Goal: Task Accomplishment & Management: Use online tool/utility

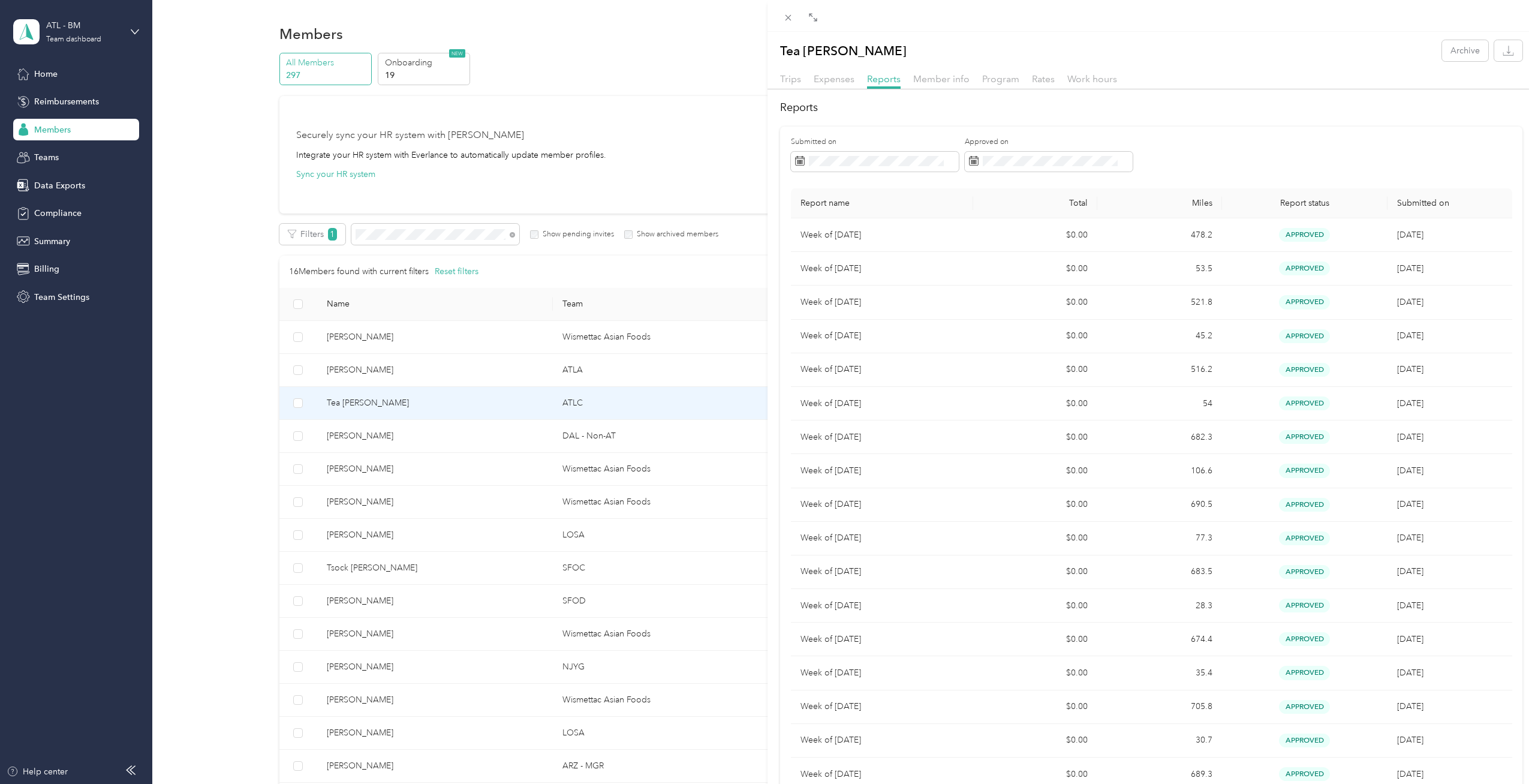
click at [379, 237] on div "Tea Hoon Lee Archive Trips Expenses Reports Member info Program Rates Work hour…" at bounding box center [768, 392] width 1535 height 784
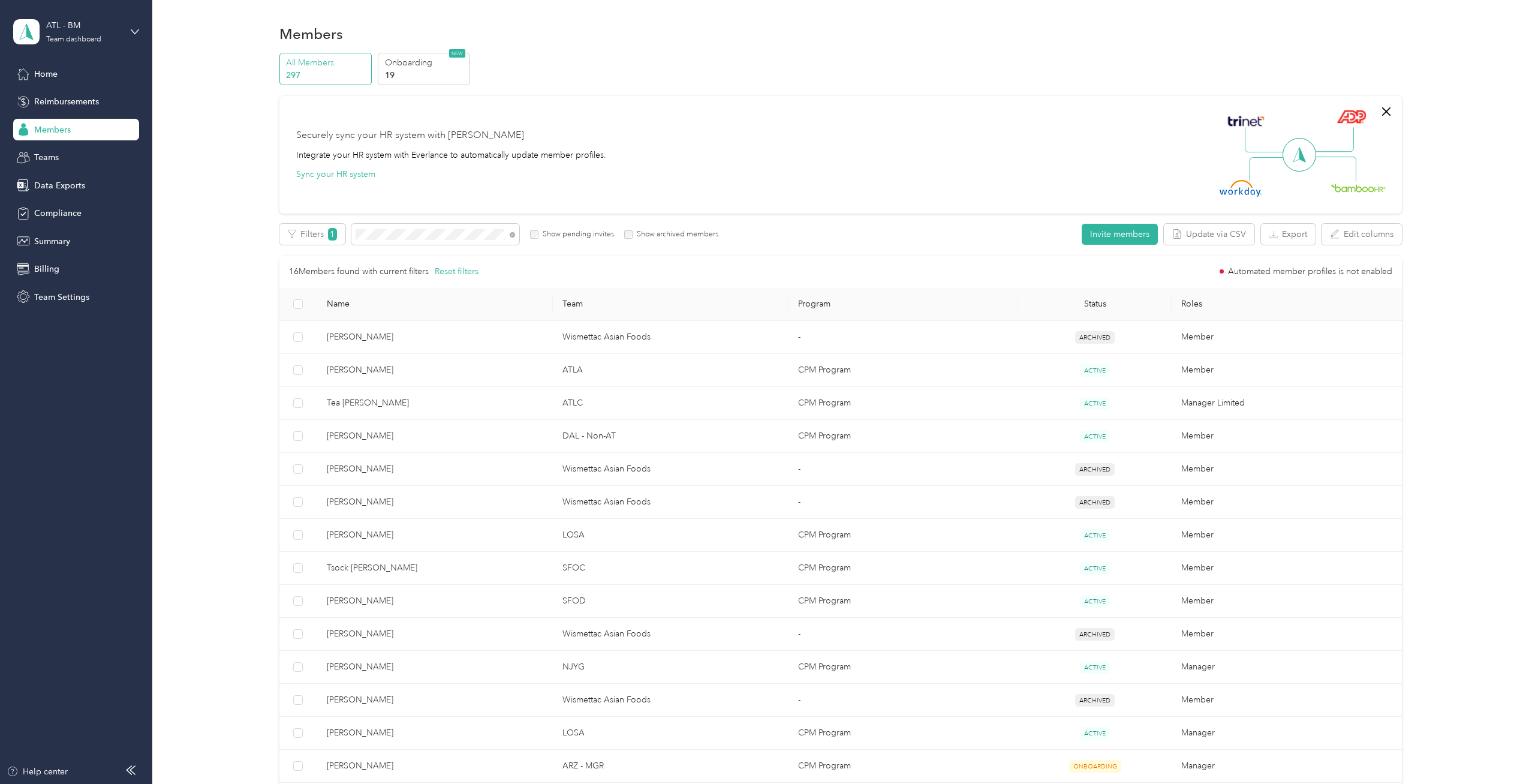
click at [384, 231] on div at bounding box center [768, 392] width 1535 height 784
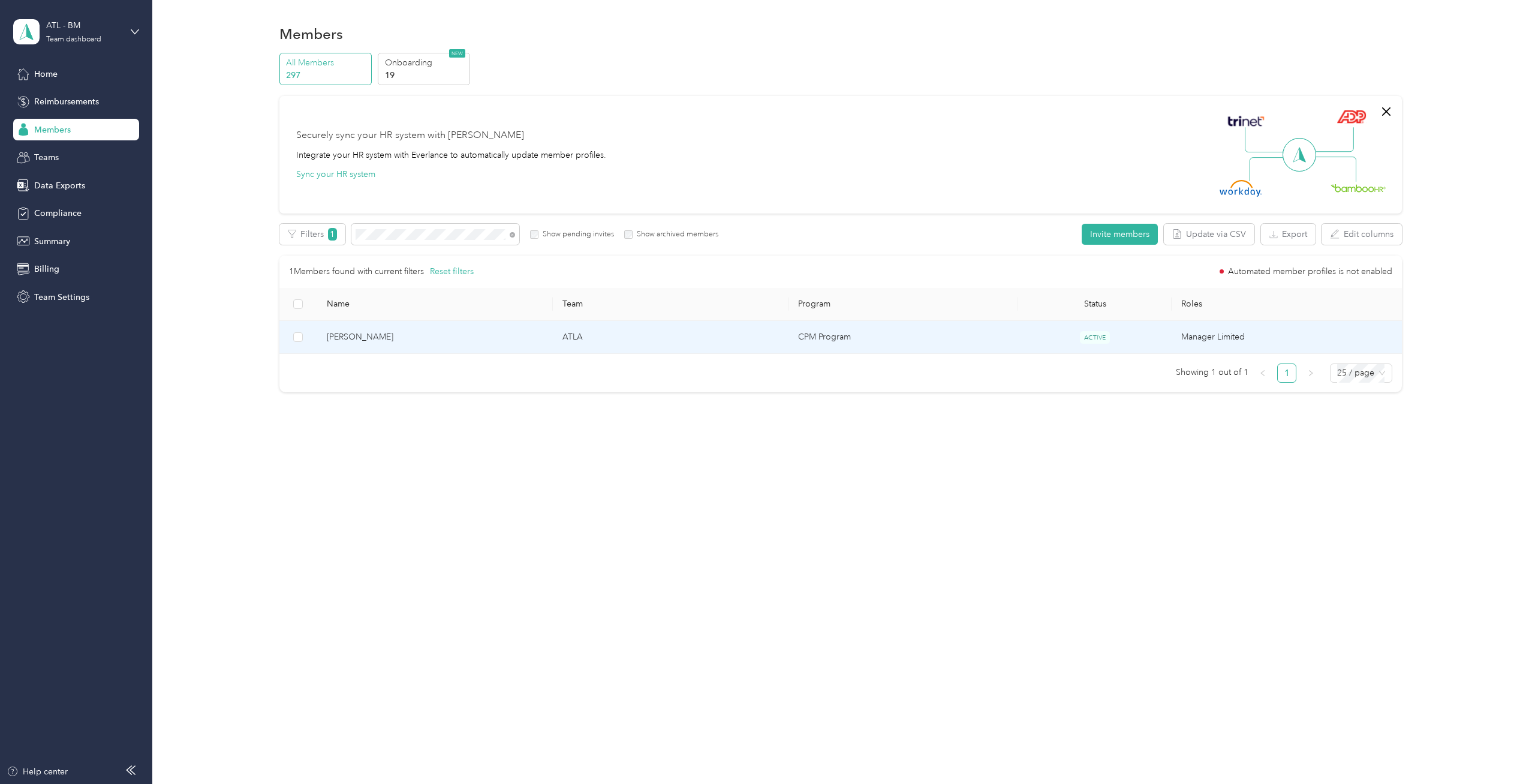
click at [475, 326] on td "[PERSON_NAME]" at bounding box center [435, 337] width 235 height 33
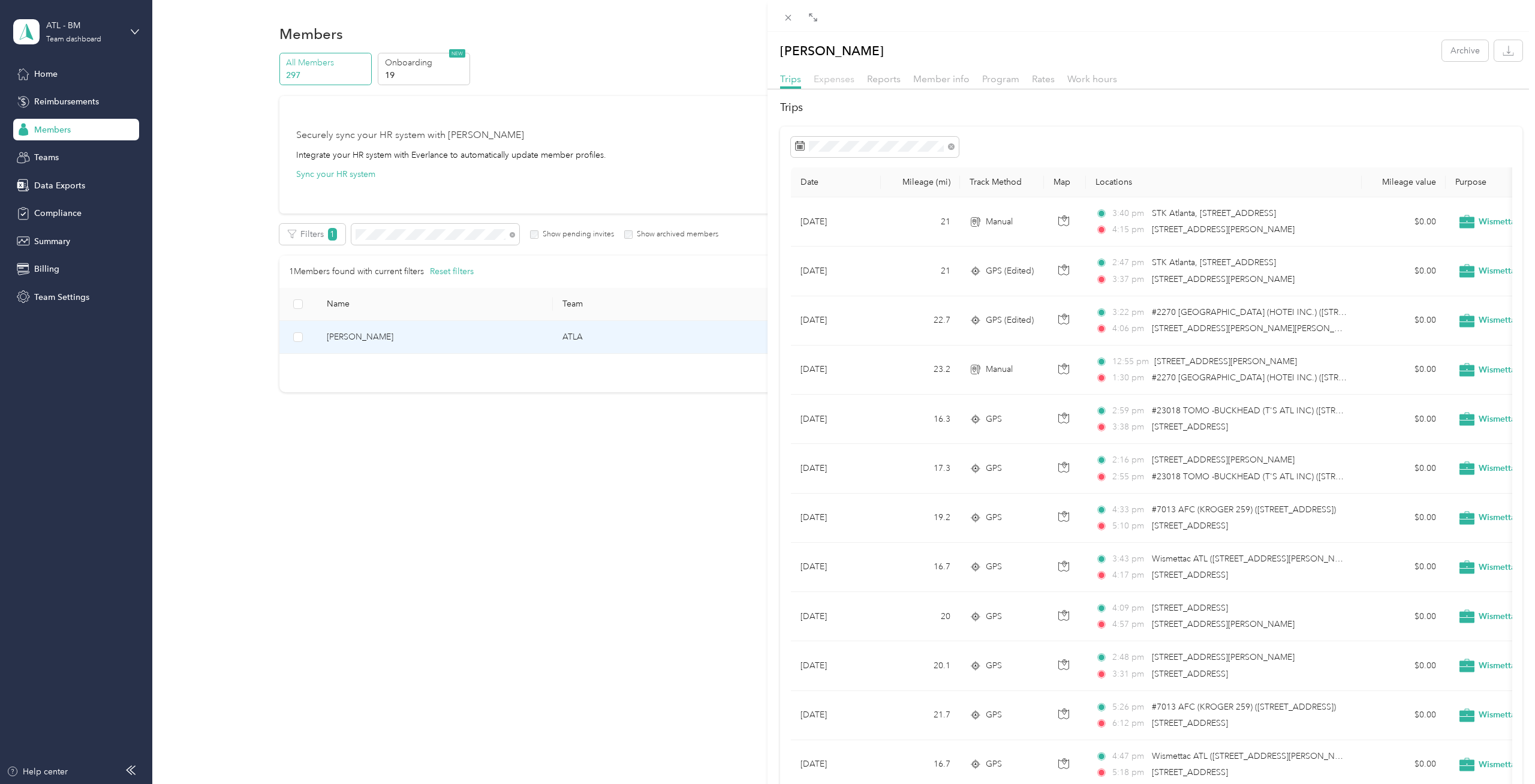
click at [840, 80] on span "Expenses" at bounding box center [834, 78] width 41 height 12
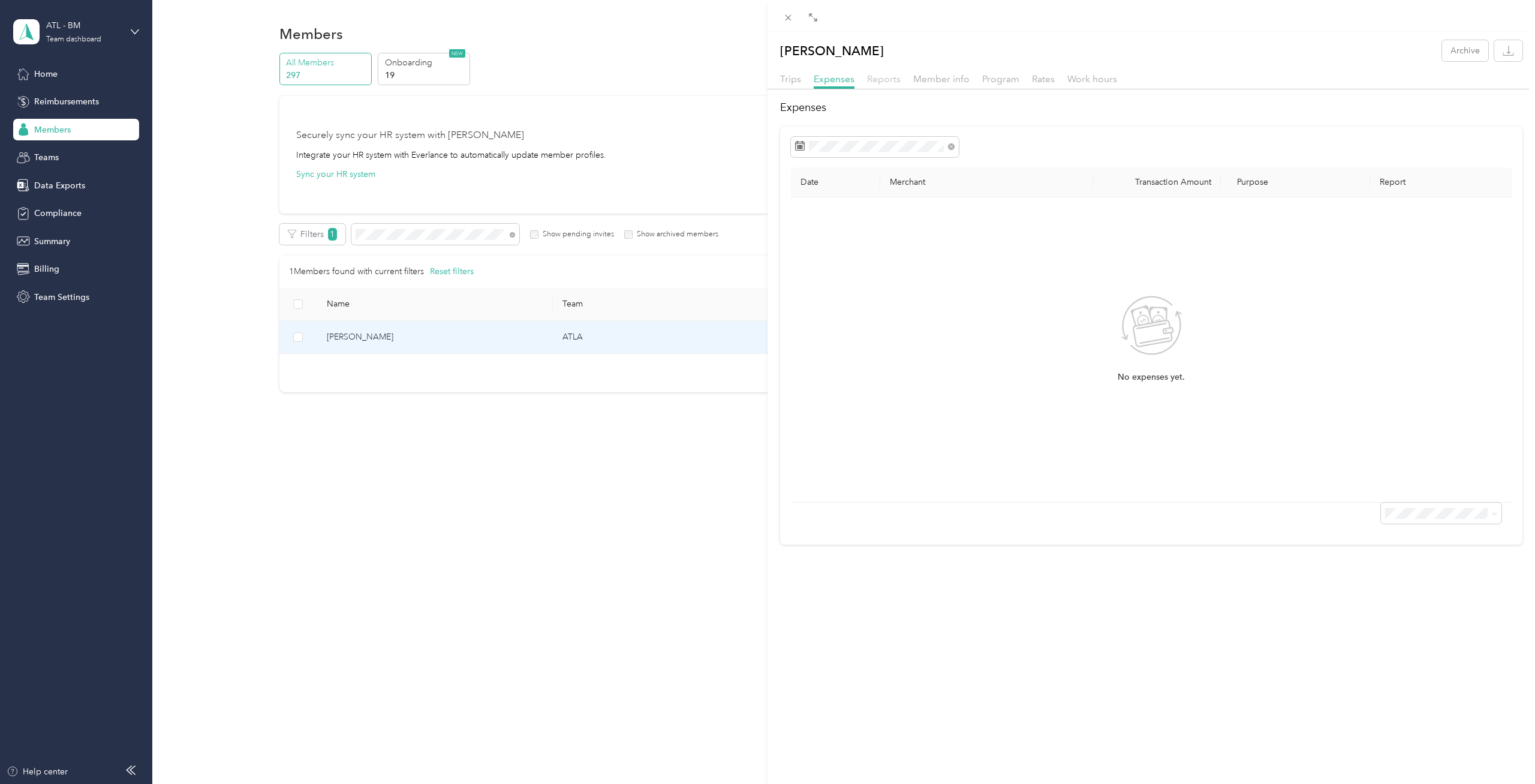
click at [883, 80] on span "Reports" at bounding box center [883, 78] width 34 height 12
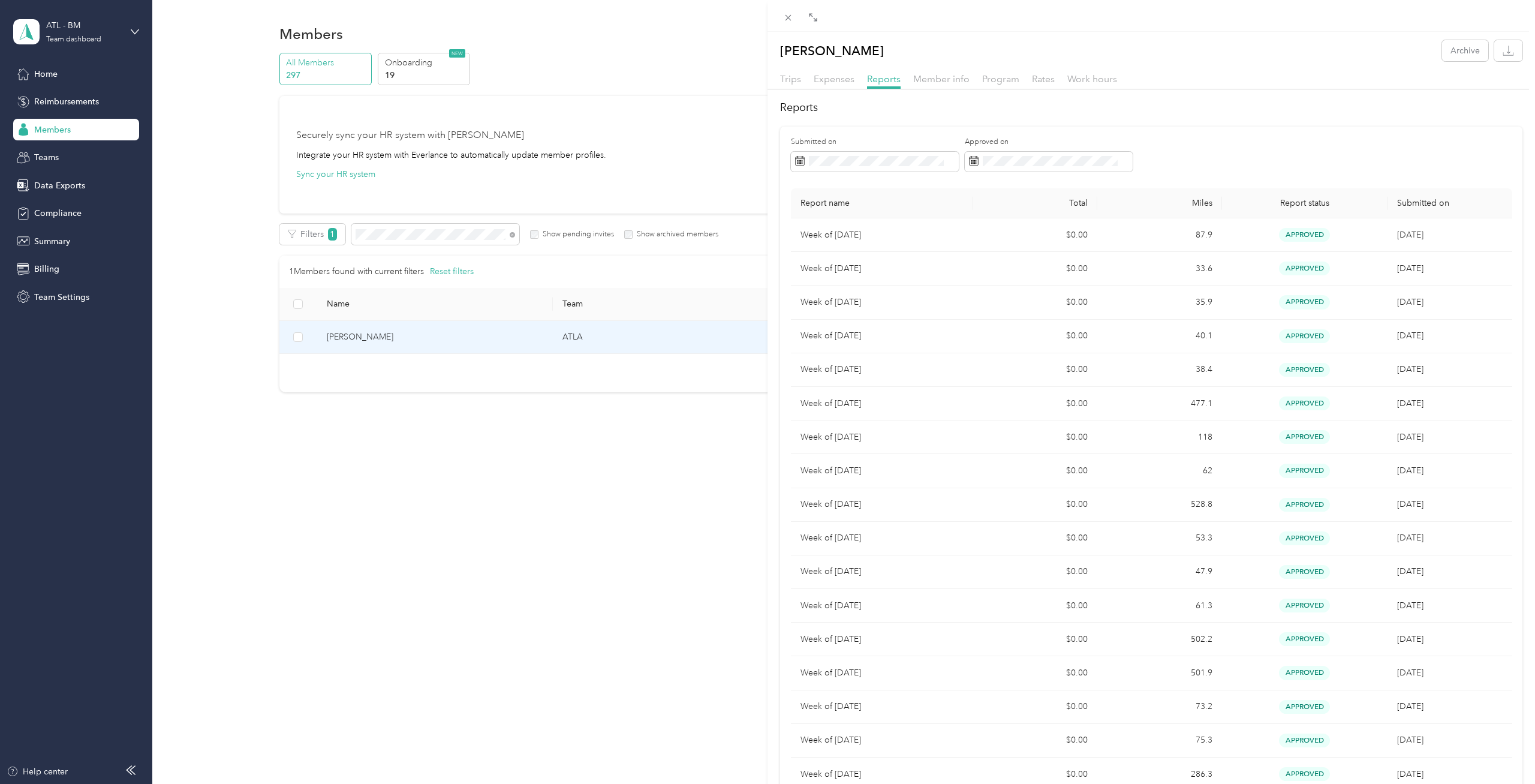
click at [62, 200] on div "[PERSON_NAME] Archive Trips Expenses Reports Member info Program Rates Work hou…" at bounding box center [768, 392] width 1535 height 784
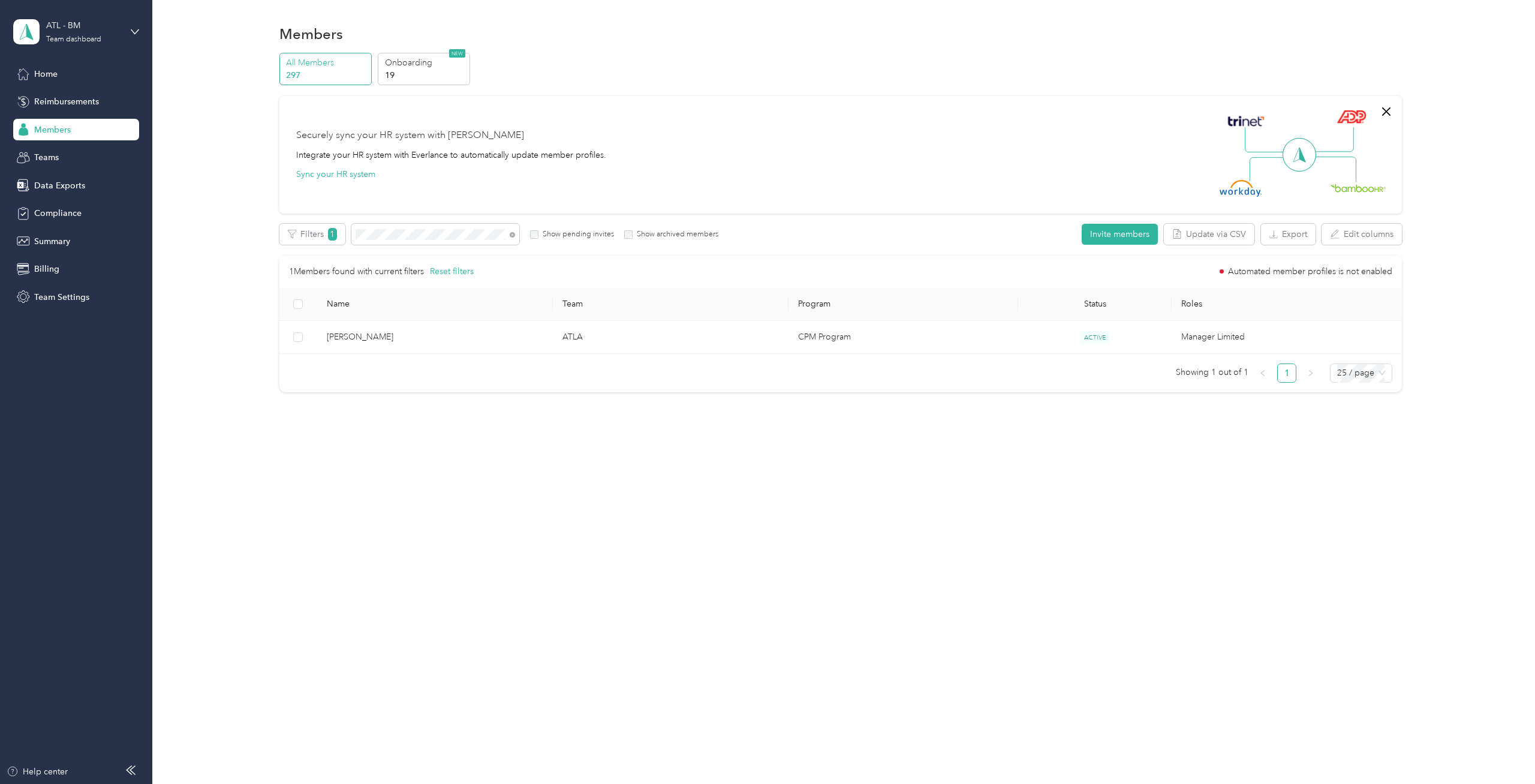
click at [64, 188] on div at bounding box center [768, 392] width 1535 height 784
click at [64, 188] on span "Data Exports" at bounding box center [59, 185] width 51 height 13
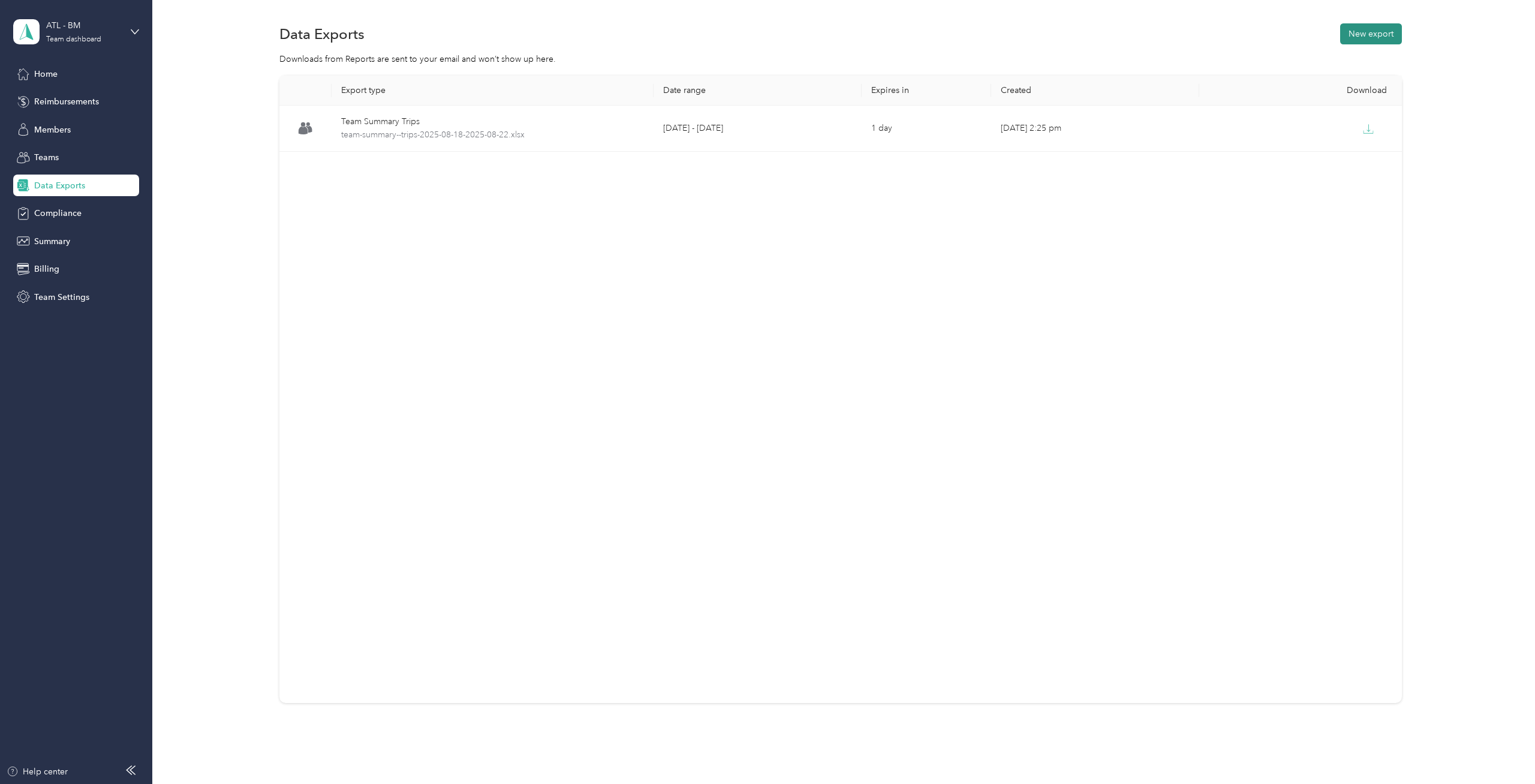
click at [1352, 34] on button "New export" at bounding box center [1371, 34] width 62 height 21
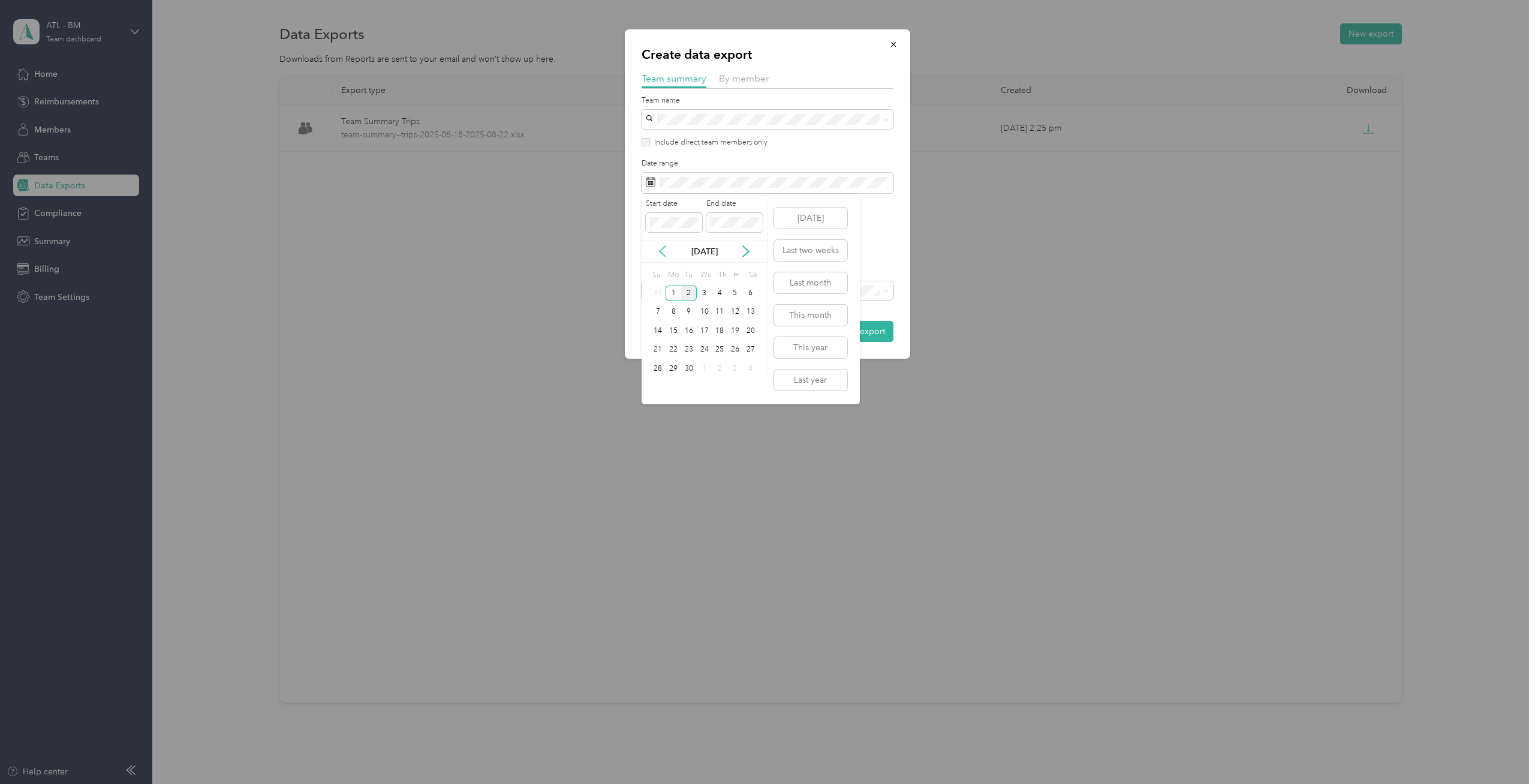
click at [665, 250] on icon at bounding box center [663, 251] width 12 height 12
click at [672, 371] on div "25" at bounding box center [673, 368] width 15 height 15
click at [734, 370] on div "29" at bounding box center [735, 368] width 15 height 15
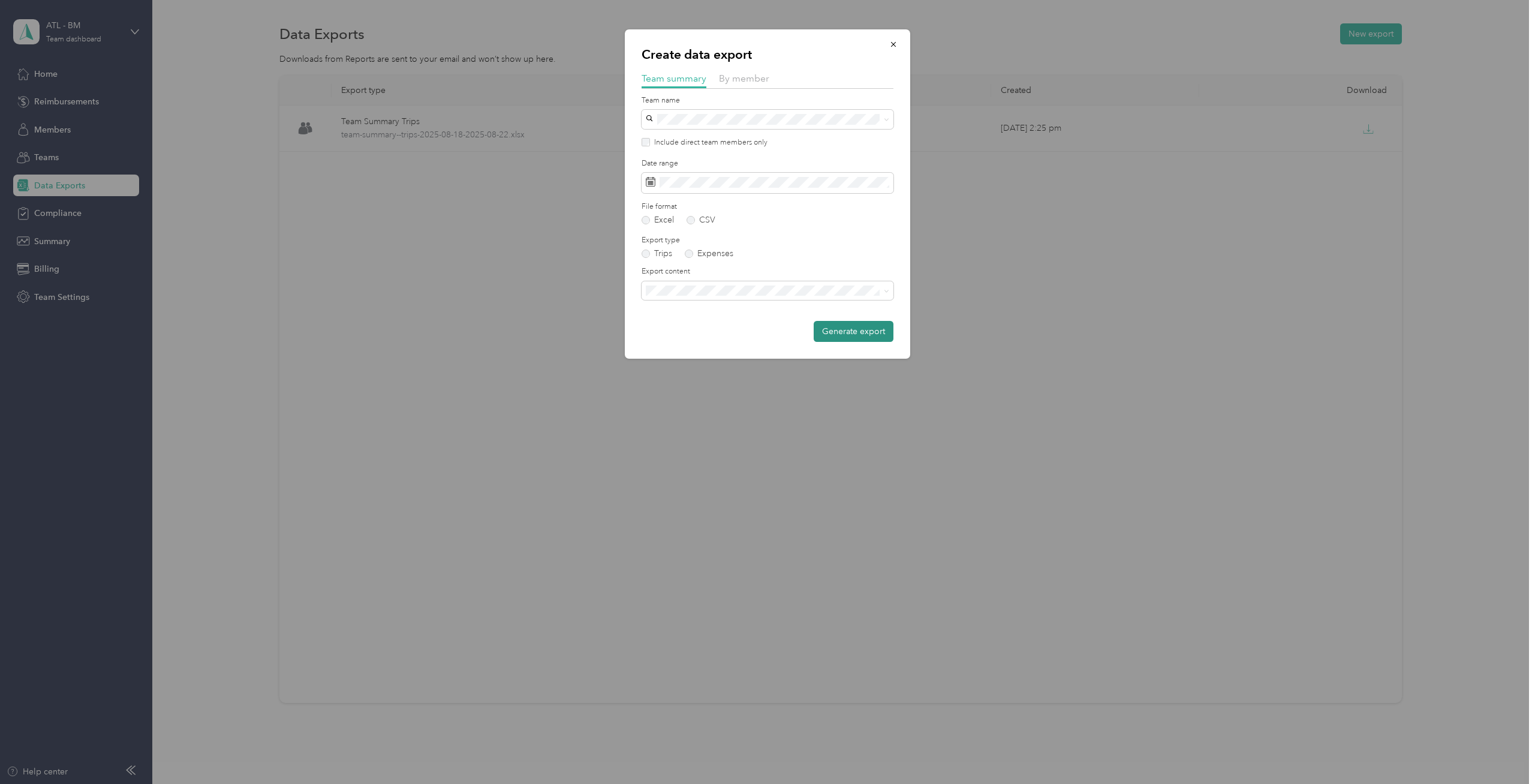
click at [851, 333] on button "Generate export" at bounding box center [853, 331] width 80 height 21
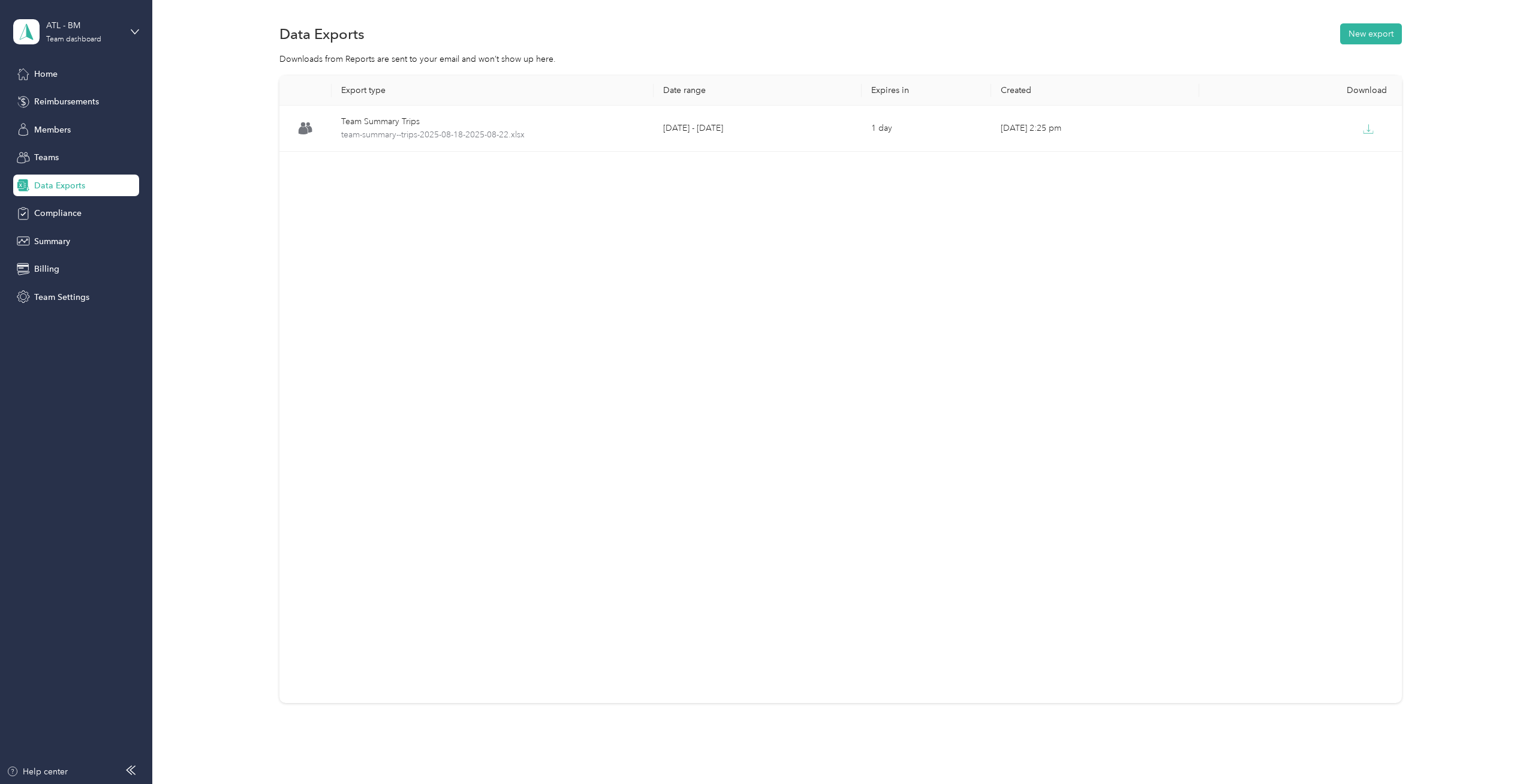
click at [943, 235] on div "Export type Date range Expires in Created Download Team Summary Trips team-summ…" at bounding box center [840, 389] width 1122 height 627
click at [674, 42] on div "Data Exports New export" at bounding box center [840, 33] width 1122 height 25
click at [1384, 39] on button "New export" at bounding box center [1371, 34] width 62 height 21
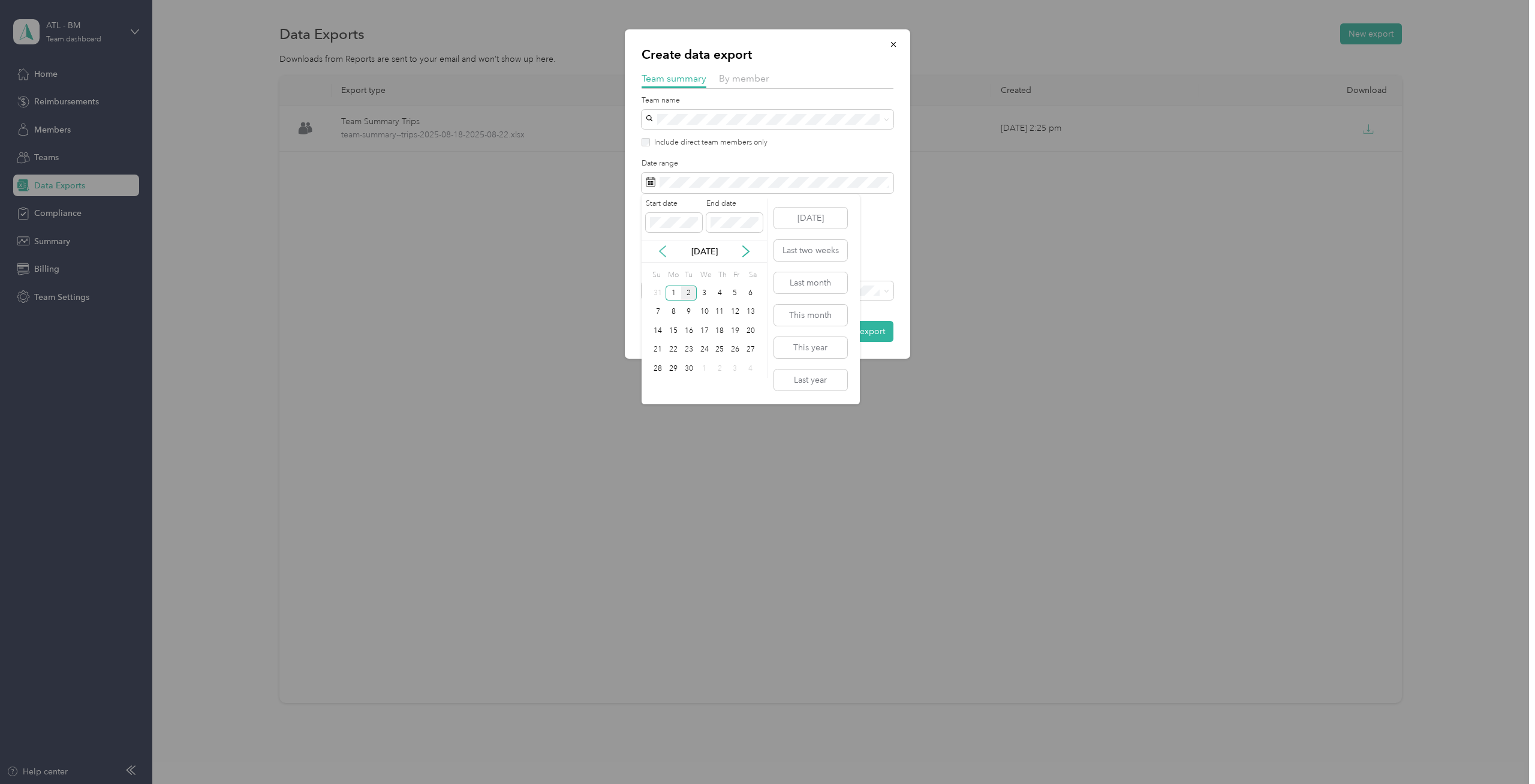
click at [661, 251] on icon at bounding box center [663, 251] width 12 height 12
click at [674, 369] on div "25" at bounding box center [673, 368] width 15 height 15
click at [734, 369] on div "29" at bounding box center [735, 368] width 15 height 15
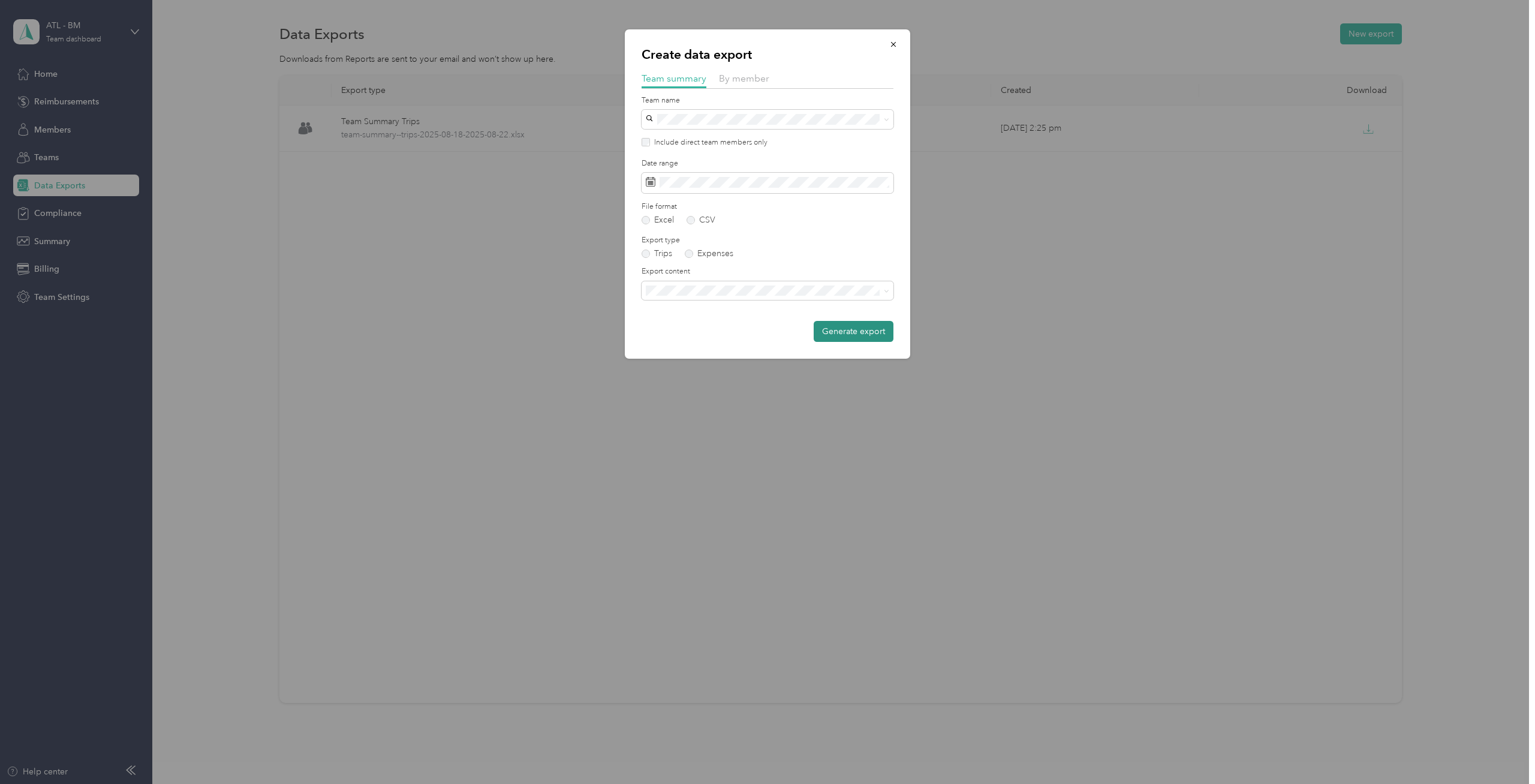
click at [834, 333] on button "Generate export" at bounding box center [853, 331] width 80 height 21
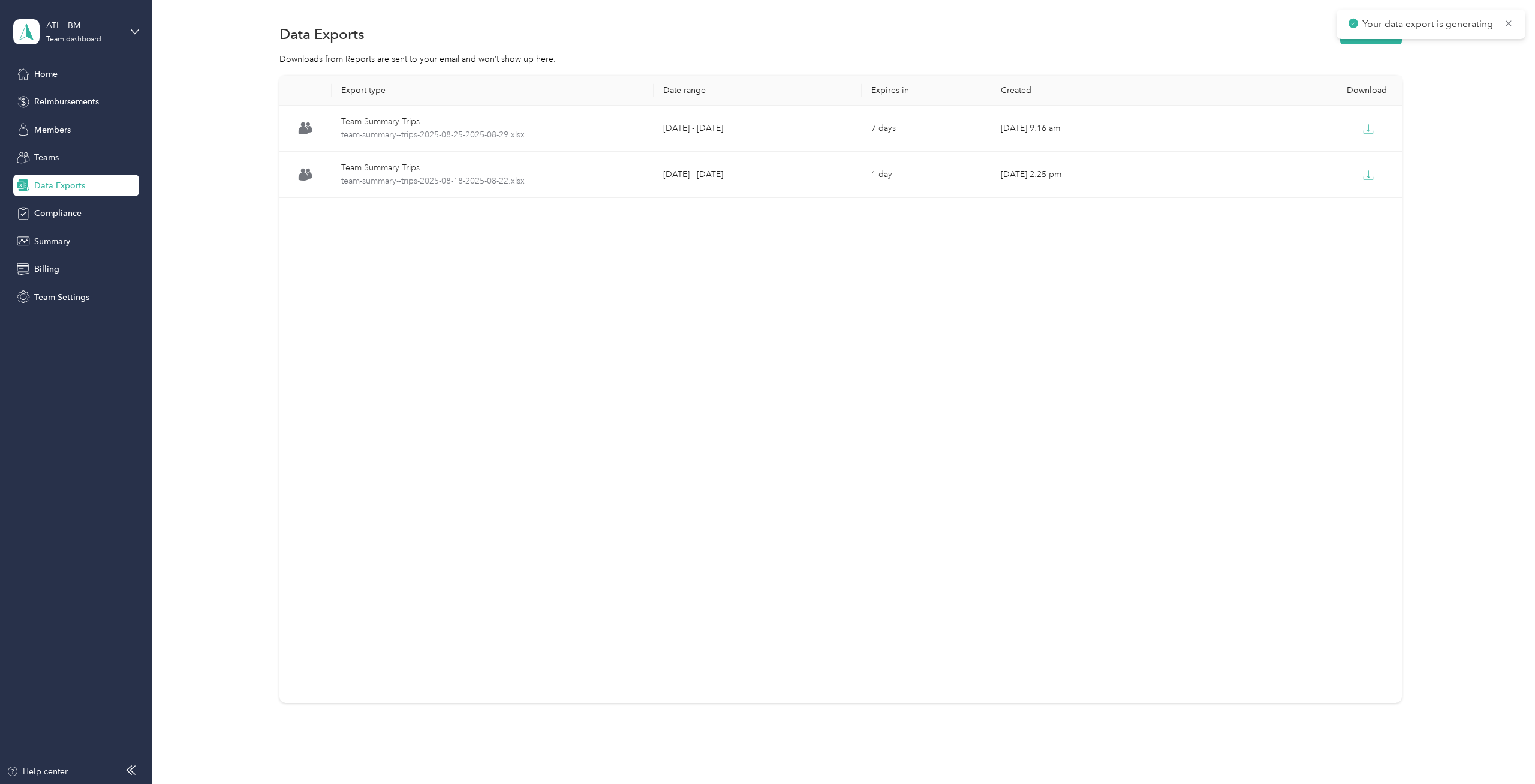
click at [839, 215] on div "Export type Date range Expires in Created Download Team Summary Trips team-summ…" at bounding box center [840, 389] width 1122 height 627
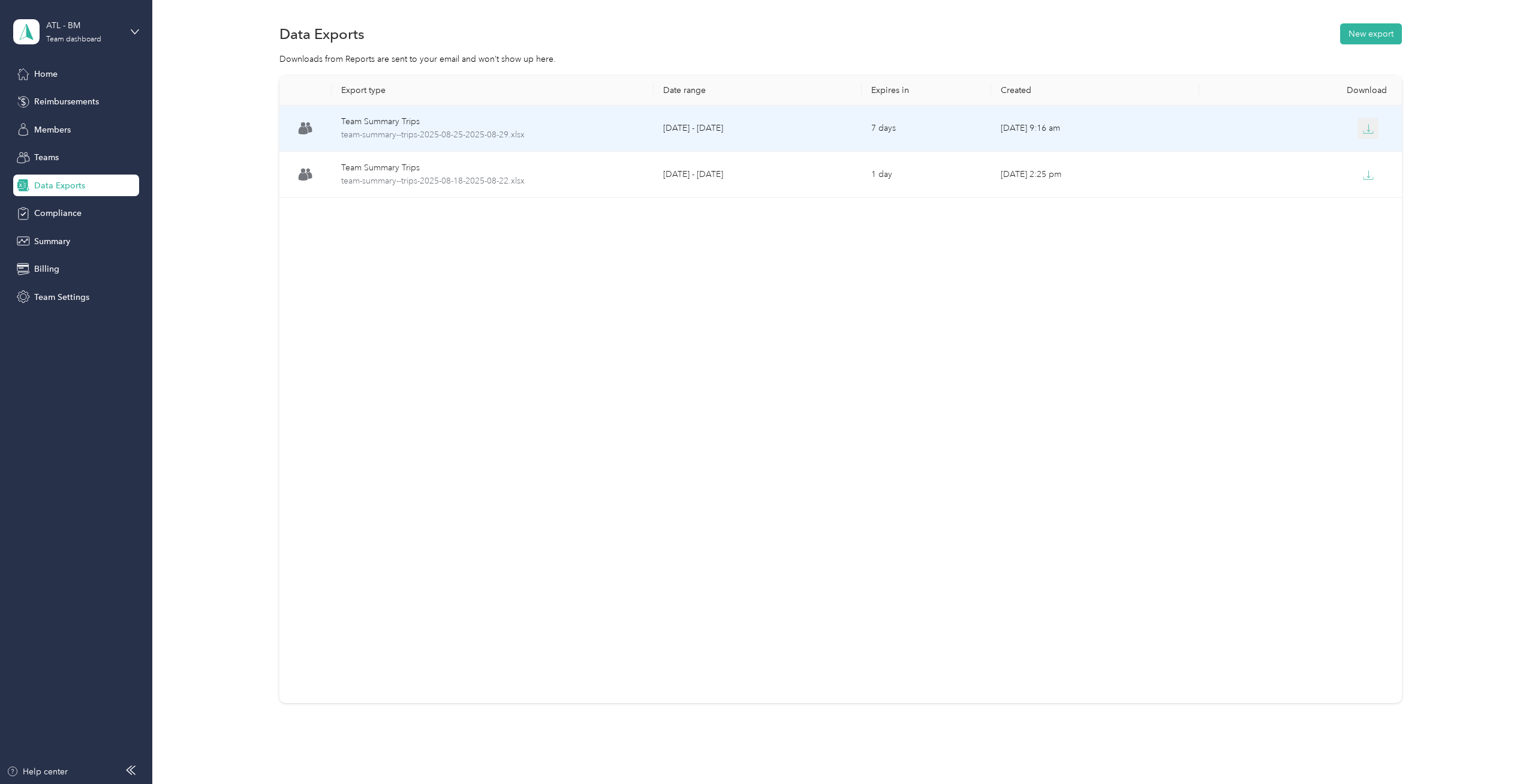
click at [1366, 126] on icon "button" at bounding box center [1368, 129] width 11 height 11
